Goal: Task Accomplishment & Management: Manage account settings

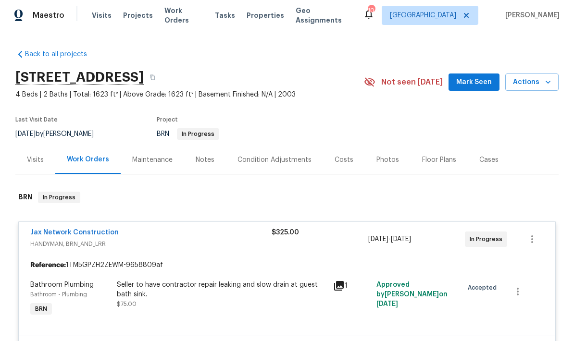
scroll to position [0, 0]
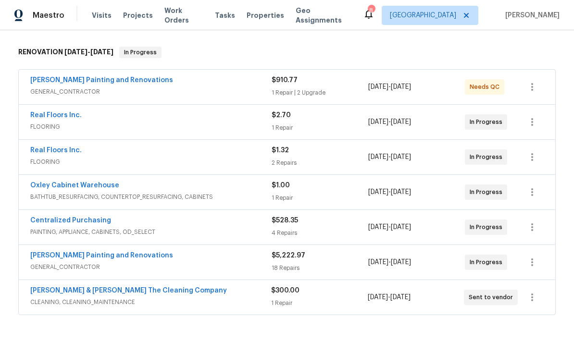
scroll to position [166, 0]
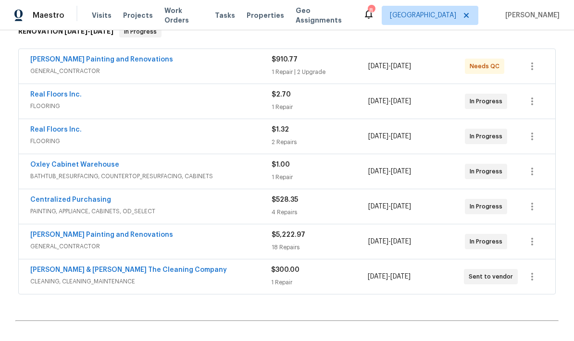
click at [221, 97] on div "Real Floors Inc." at bounding box center [150, 96] width 241 height 12
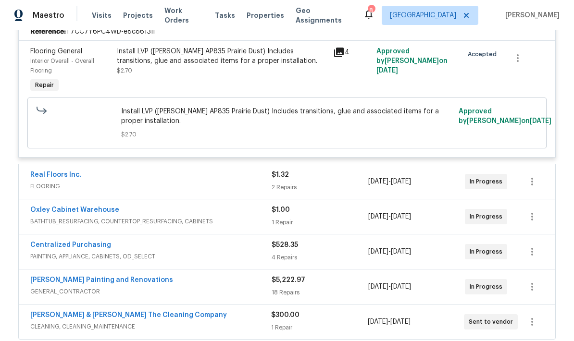
scroll to position [270, 0]
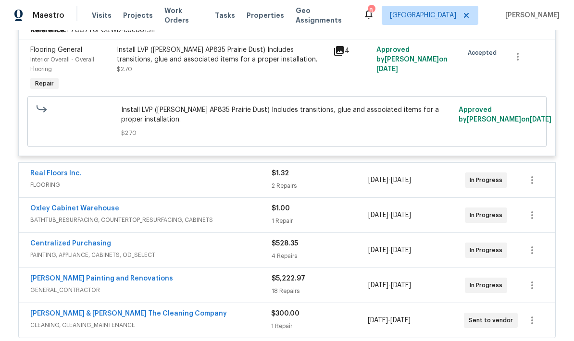
click at [229, 178] on div "Real Floors Inc." at bounding box center [150, 175] width 241 height 12
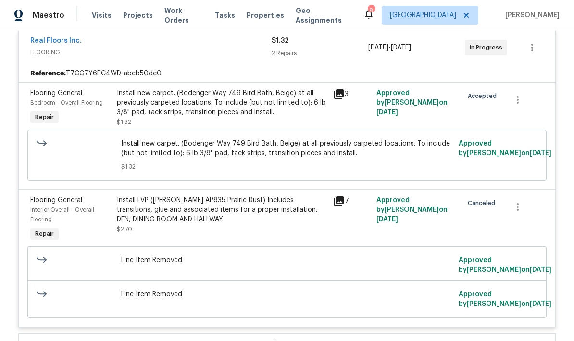
scroll to position [404, 0]
click at [251, 113] on div "Install new carpet. (Bodenger Way 749 Bird Bath, Beige) at all previously carpe…" at bounding box center [222, 102] width 211 height 29
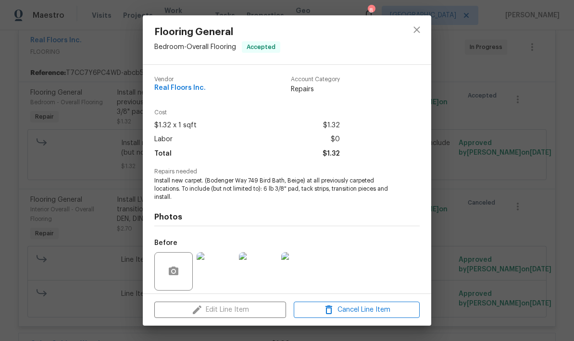
click at [239, 313] on div "Edit Line Item Cancel Line Item" at bounding box center [287, 310] width 289 height 32
click at [233, 314] on div "Edit Line Item Cancel Line Item" at bounding box center [287, 310] width 289 height 32
click at [416, 32] on icon "close" at bounding box center [417, 30] width 12 height 12
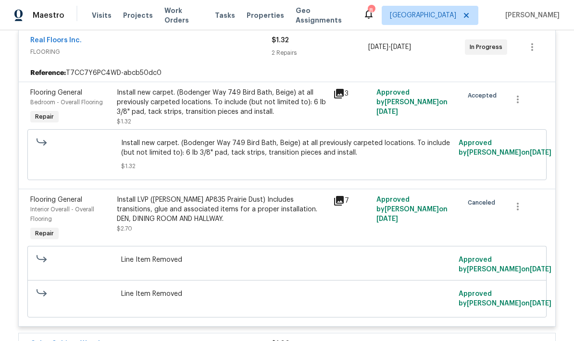
click at [254, 110] on div "Install new carpet. (Bodenger Way 749 Bird Bath, Beige) at all previously carpe…" at bounding box center [222, 102] width 211 height 29
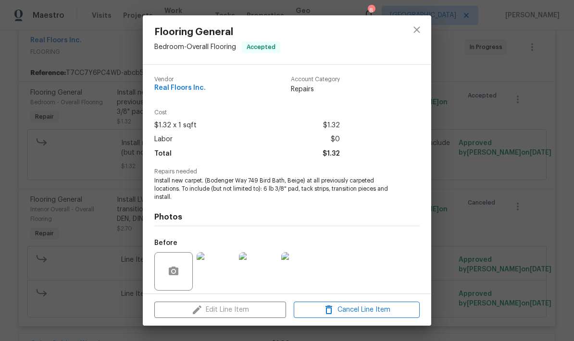
click at [251, 311] on div "Edit Line Item Cancel Line Item" at bounding box center [287, 310] width 289 height 32
click at [415, 32] on icon "close" at bounding box center [417, 29] width 6 height 6
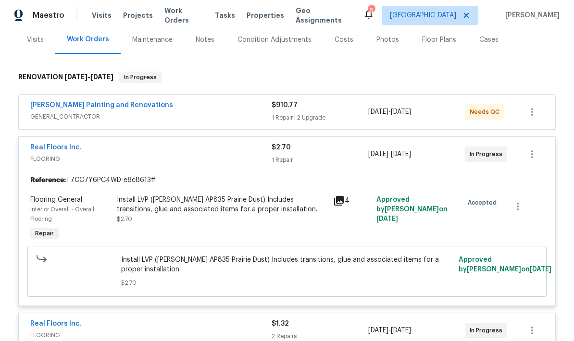
scroll to position [121, 0]
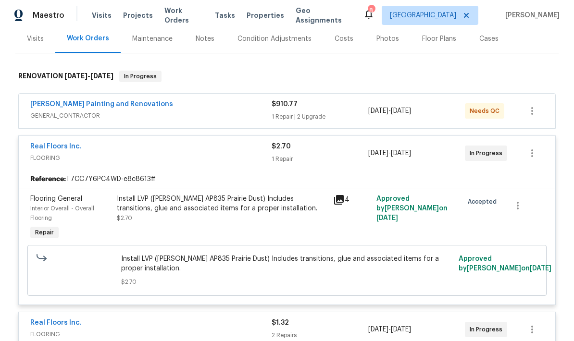
click at [237, 170] on div "Real Floors Inc. FLOORING $2.70 1 Repair 9/18/2025 - 9/24/2025 In Progress" at bounding box center [287, 153] width 537 height 35
click at [217, 212] on div "Install LVP (Knighton AP835 Prairie Dust) Includes transitions, glue and associ…" at bounding box center [222, 203] width 211 height 19
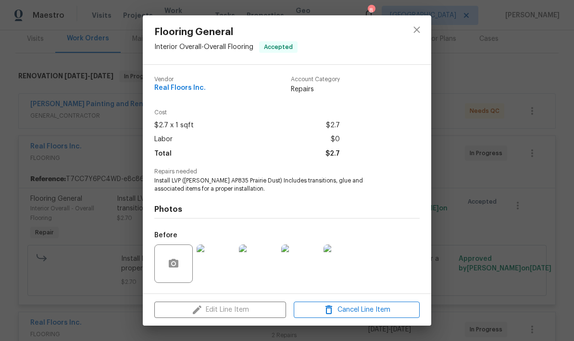
scroll to position [0, 0]
click at [418, 29] on icon "close" at bounding box center [417, 29] width 6 height 6
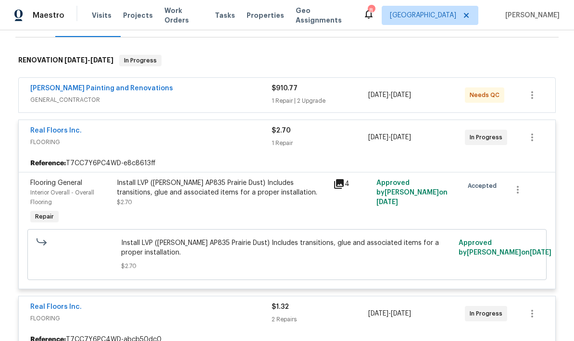
scroll to position [138, 0]
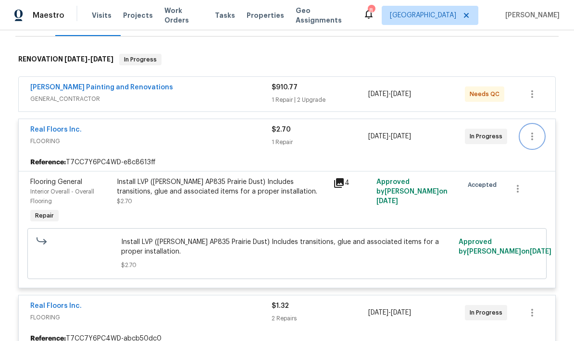
click at [534, 139] on icon "button" at bounding box center [533, 137] width 12 height 12
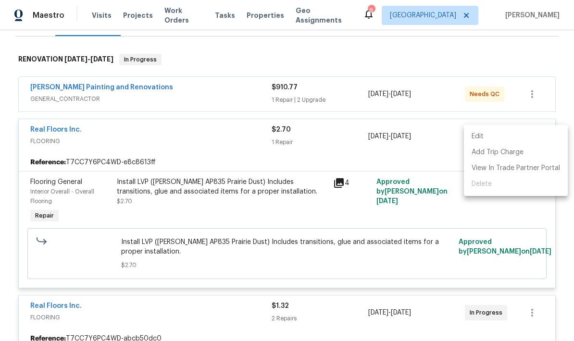
click at [228, 227] on div at bounding box center [287, 170] width 574 height 341
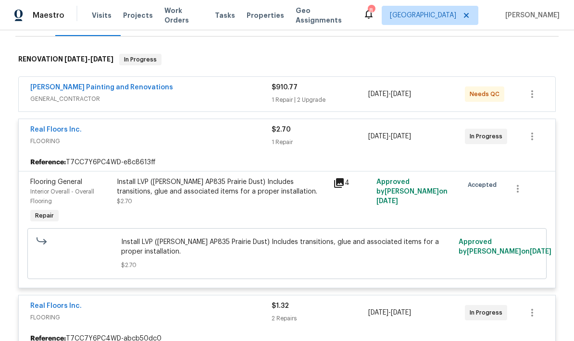
click at [292, 217] on div "Install LVP (Knighton AP835 Prairie Dust) Includes transitions, glue and associ…" at bounding box center [222, 202] width 216 height 54
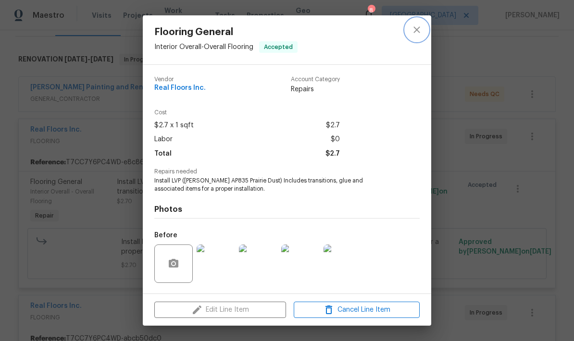
click at [420, 30] on icon "close" at bounding box center [417, 30] width 12 height 12
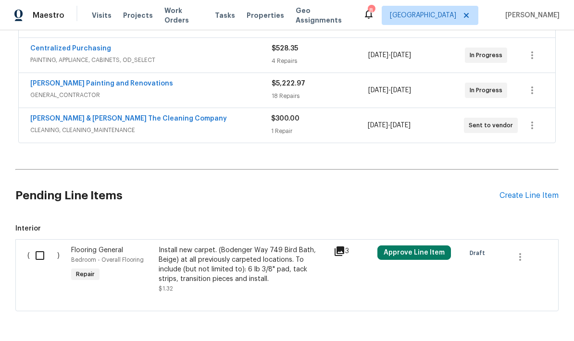
scroll to position [734, 0]
click at [213, 276] on div "Install new carpet. (Bodenger Way 749 Bird Bath, Beige) at all previously carpe…" at bounding box center [243, 265] width 169 height 38
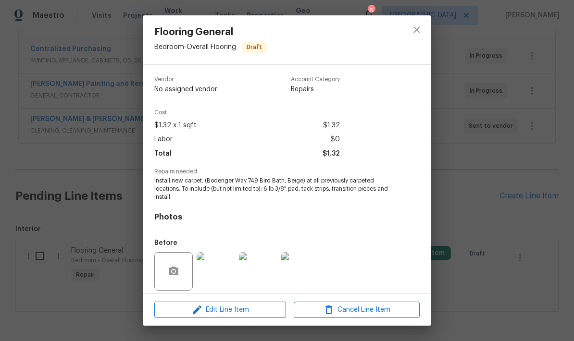
click at [294, 212] on div "Photos Before After" at bounding box center [286, 280] width 265 height 158
click at [417, 36] on button "close" at bounding box center [416, 29] width 23 height 23
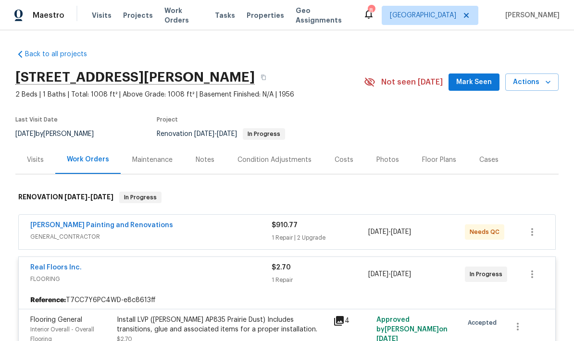
scroll to position [0, 0]
click at [344, 158] on div "Costs" at bounding box center [344, 160] width 19 height 10
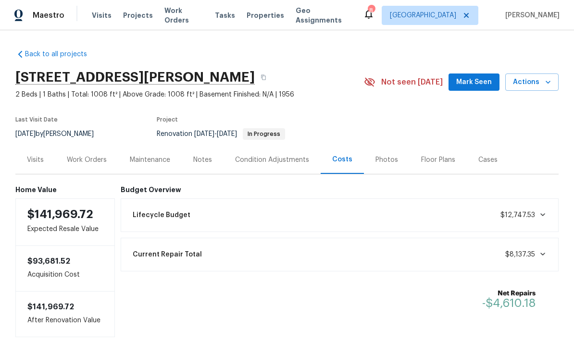
click at [86, 164] on div "Work Orders" at bounding box center [87, 160] width 40 height 10
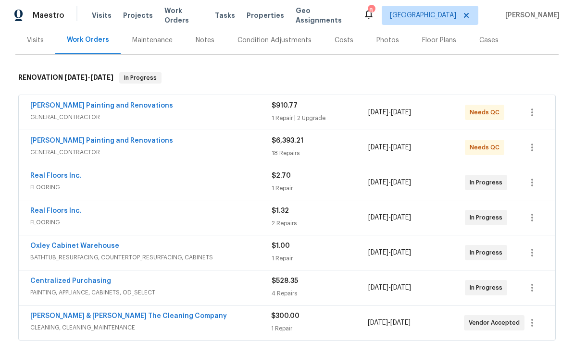
scroll to position [122, 0]
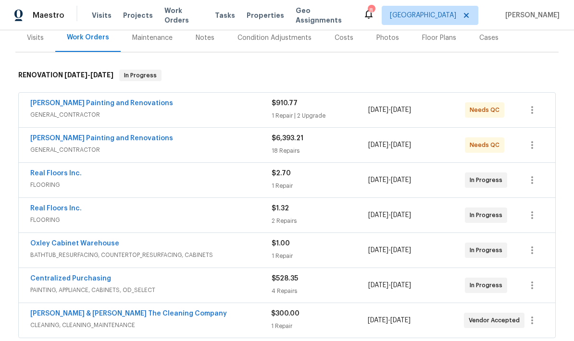
click at [184, 254] on span "BATHTUB_RESURFACING, COUNTERTOP_RESURFACING, CABINETS" at bounding box center [150, 256] width 241 height 10
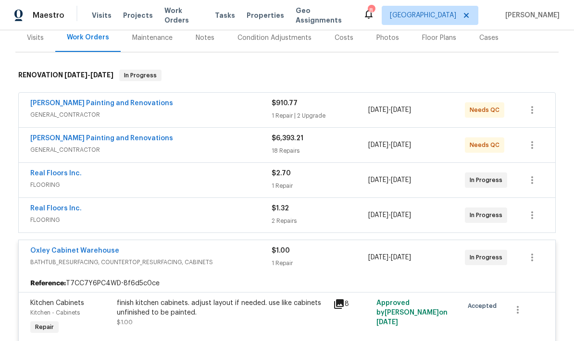
click at [207, 276] on div "Reference: T7CC7Y6PC4WD-8f6d5c0ce" at bounding box center [287, 283] width 537 height 17
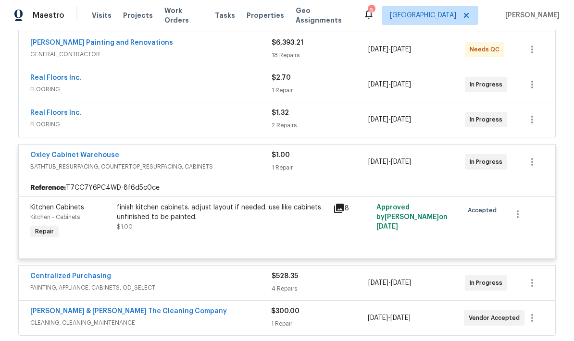
scroll to position [219, 0]
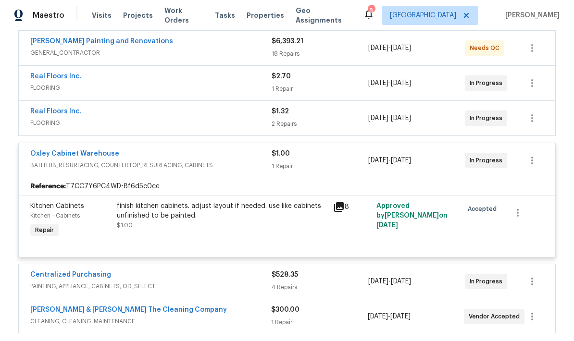
click at [220, 179] on div "Reference: T7CC7Y6PC4WD-8f6d5c0ce" at bounding box center [287, 186] width 537 height 17
click at [221, 226] on div "finish kitchen cabinets. adjust layout if needed. use like cabinets unfinished …" at bounding box center [222, 216] width 211 height 29
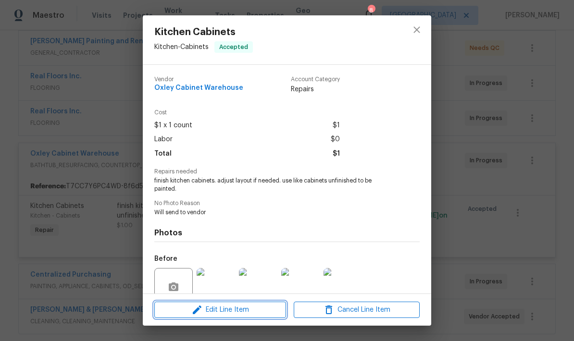
click at [243, 310] on span "Edit Line Item" at bounding box center [220, 310] width 126 height 12
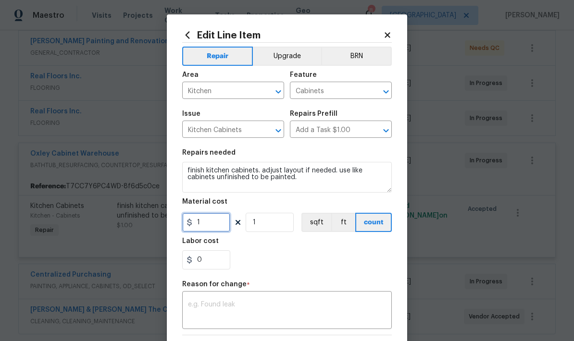
click at [211, 227] on input "1" at bounding box center [206, 222] width 48 height 19
type input "2030"
click at [305, 265] on div "0" at bounding box center [287, 260] width 210 height 19
click at [223, 308] on textarea at bounding box center [287, 312] width 198 height 20
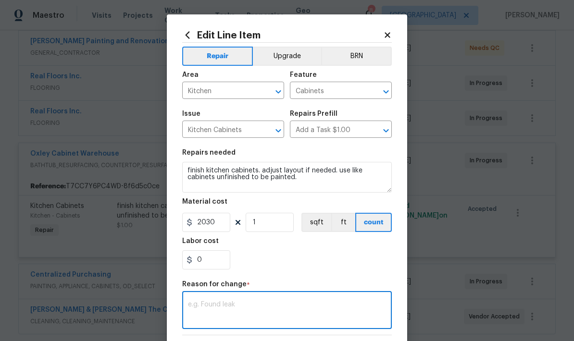
click at [223, 308] on textarea at bounding box center [287, 312] width 198 height 20
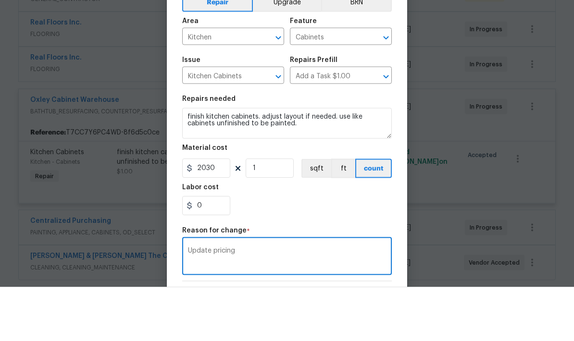
type textarea "Update pricing"
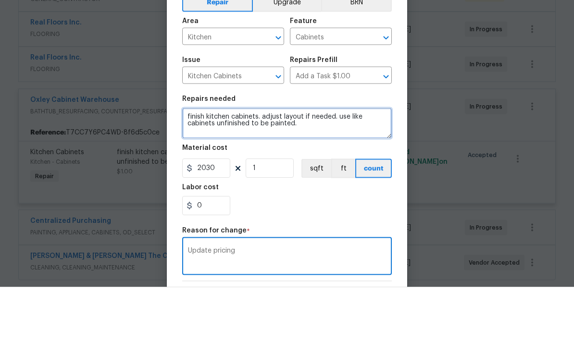
click at [302, 162] on textarea "finish kitchen cabinets. adjust layout if needed. use like cabinets unfinished …" at bounding box center [287, 177] width 210 height 31
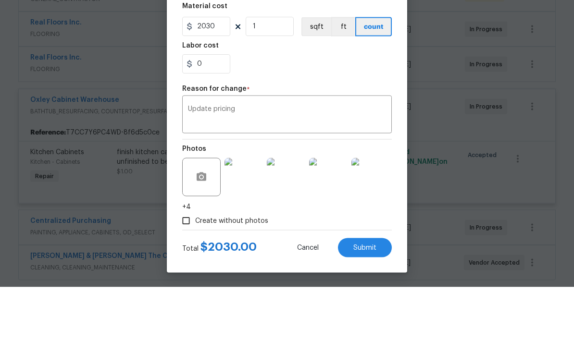
scroll to position [144, 0]
type textarea "finish kitchen cabinets. adjust layout if needed. use like cabinets unfinished …"
click at [366, 292] on button "Submit" at bounding box center [365, 301] width 54 height 19
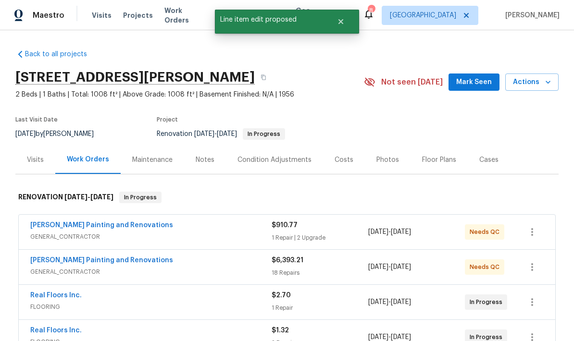
scroll to position [0, 0]
click at [340, 146] on div "Costs" at bounding box center [344, 160] width 42 height 28
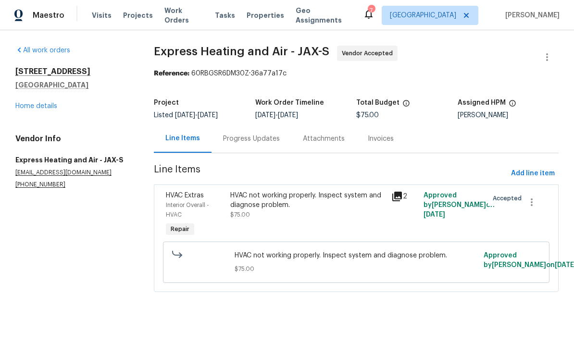
scroll to position [-27, 0]
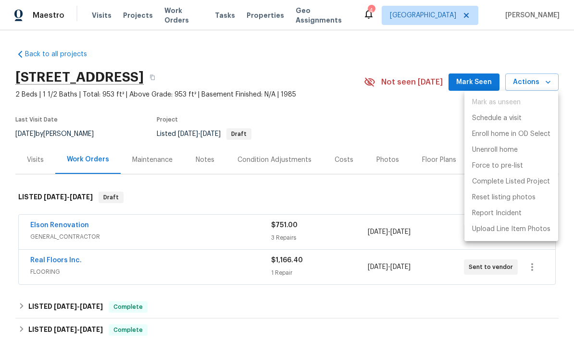
click at [228, 203] on div at bounding box center [287, 170] width 574 height 341
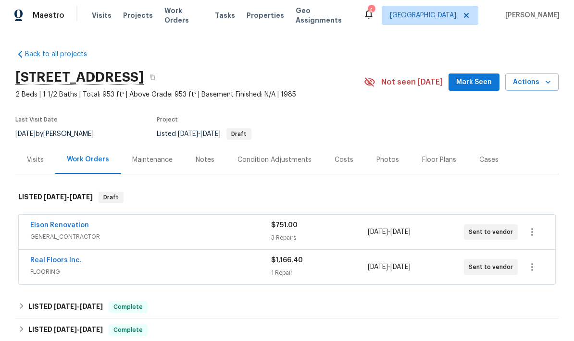
scroll to position [38, 0]
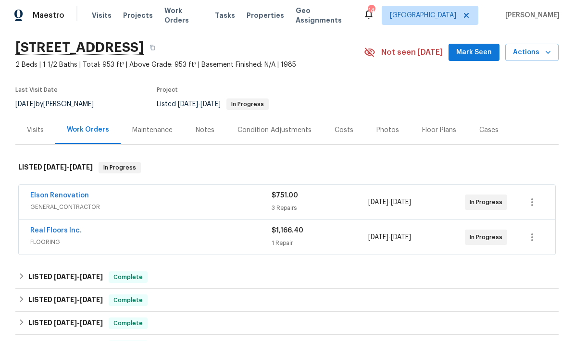
scroll to position [29, 0]
click at [226, 205] on span "GENERAL_CONTRACTOR" at bounding box center [150, 208] width 241 height 10
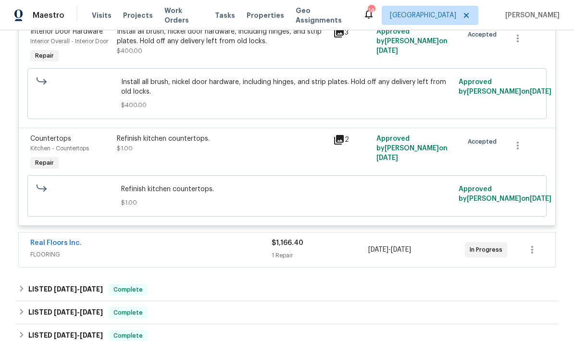
scroll to position [415, 0]
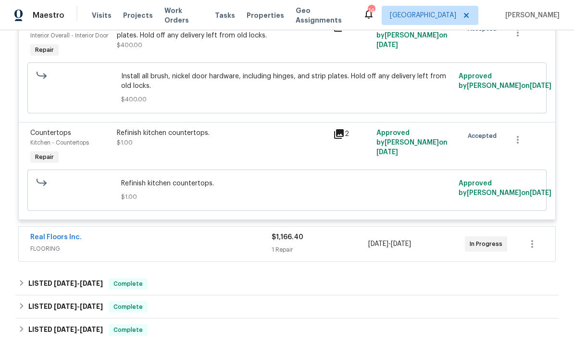
click at [261, 250] on span "FLOORING" at bounding box center [150, 249] width 241 height 10
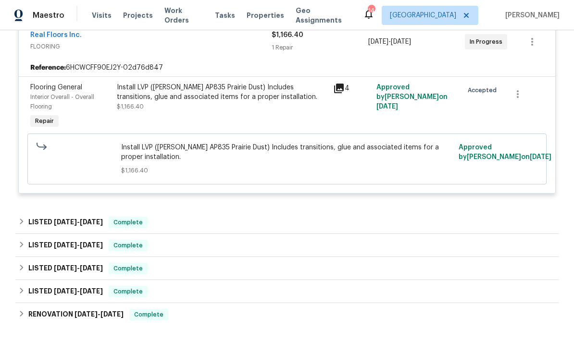
scroll to position [620, 0]
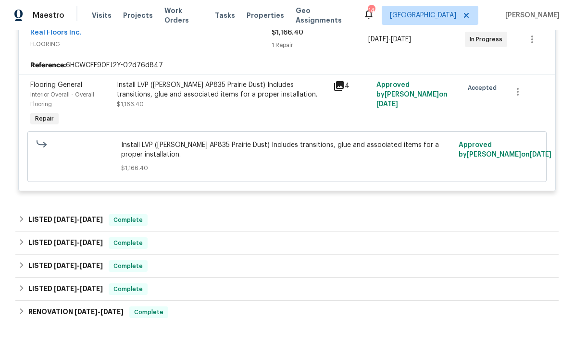
click at [270, 114] on div "Install LVP ([PERSON_NAME] AP835 Prairie Dust) Includes transitions, glue and a…" at bounding box center [222, 104] width 216 height 54
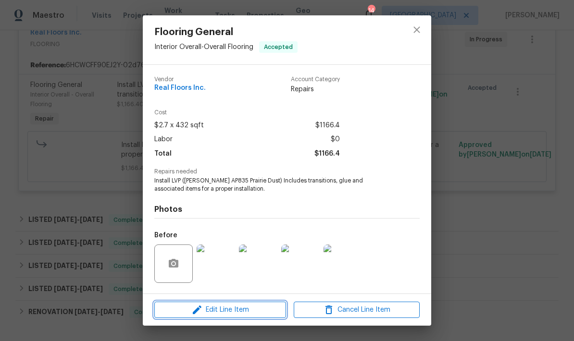
click at [232, 314] on span "Edit Line Item" at bounding box center [220, 310] width 126 height 12
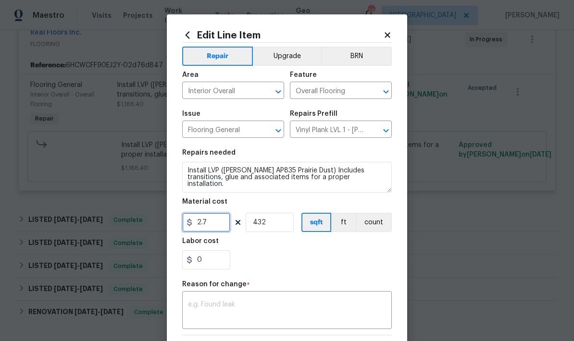
click at [217, 230] on input "2.7" at bounding box center [206, 222] width 48 height 19
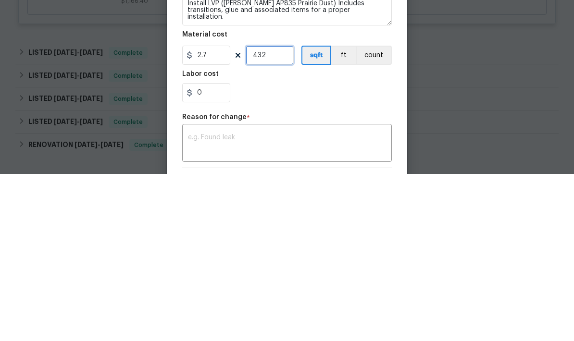
click at [277, 213] on input "432" at bounding box center [270, 222] width 48 height 19
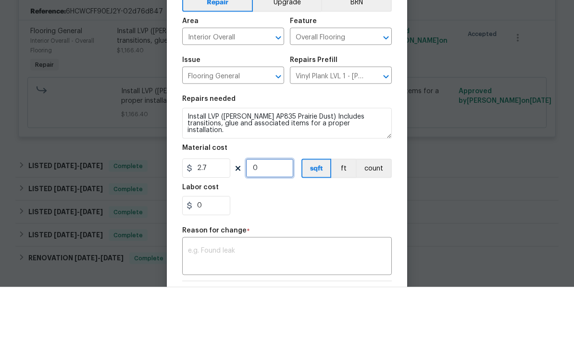
type input "0"
click at [204, 213] on input "2.7" at bounding box center [206, 222] width 48 height 19
type input "1743.38"
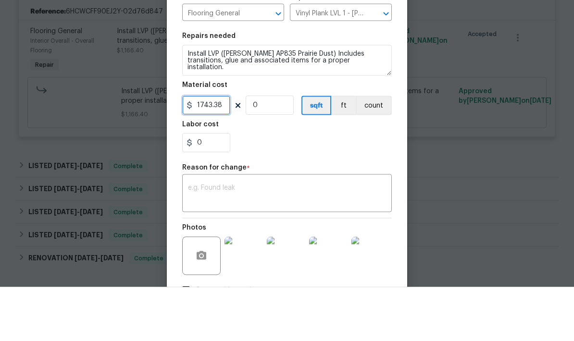
scroll to position [91, 0]
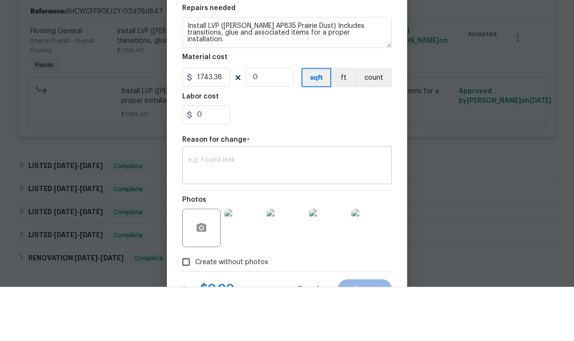
click at [318, 211] on textarea at bounding box center [287, 221] width 198 height 20
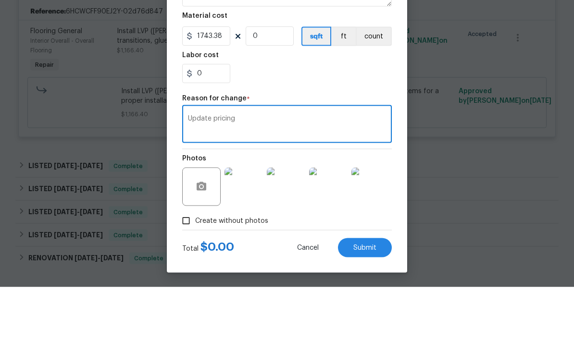
scroll to position [134, 0]
type textarea "Update pricing"
click at [366, 299] on span "Submit" at bounding box center [364, 302] width 23 height 7
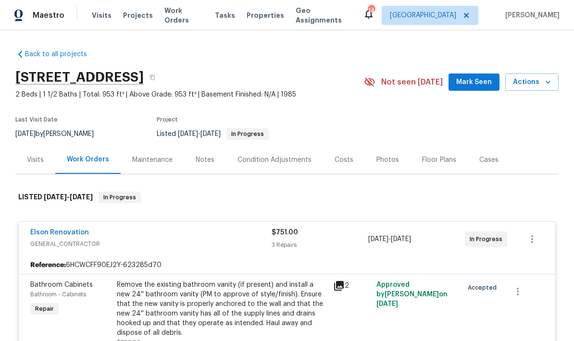
scroll to position [0, 0]
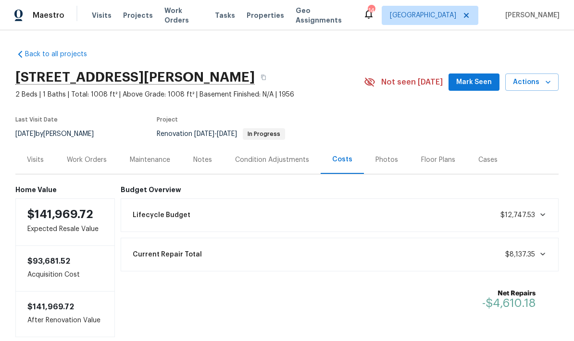
click at [334, 246] on div "Current Repair Total $8,137.35" at bounding box center [340, 254] width 426 height 21
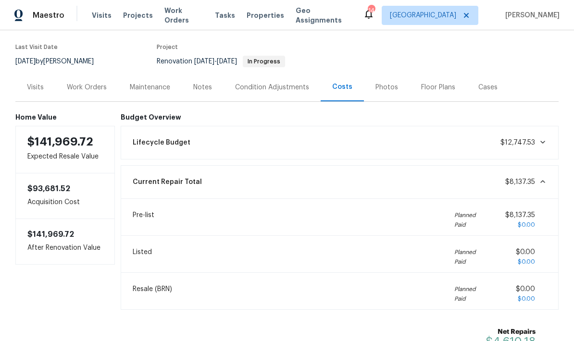
scroll to position [42, 0]
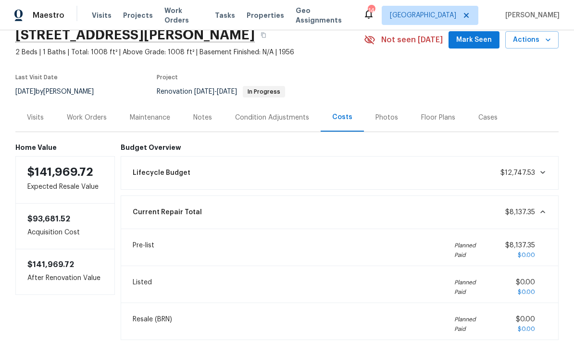
click at [386, 180] on div "Lifecycle Budget $12,747.53" at bounding box center [340, 173] width 426 height 21
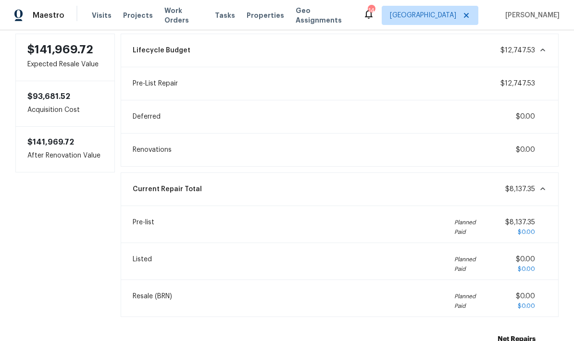
scroll to position [165, 0]
